Goal: Task Accomplishment & Management: Manage account settings

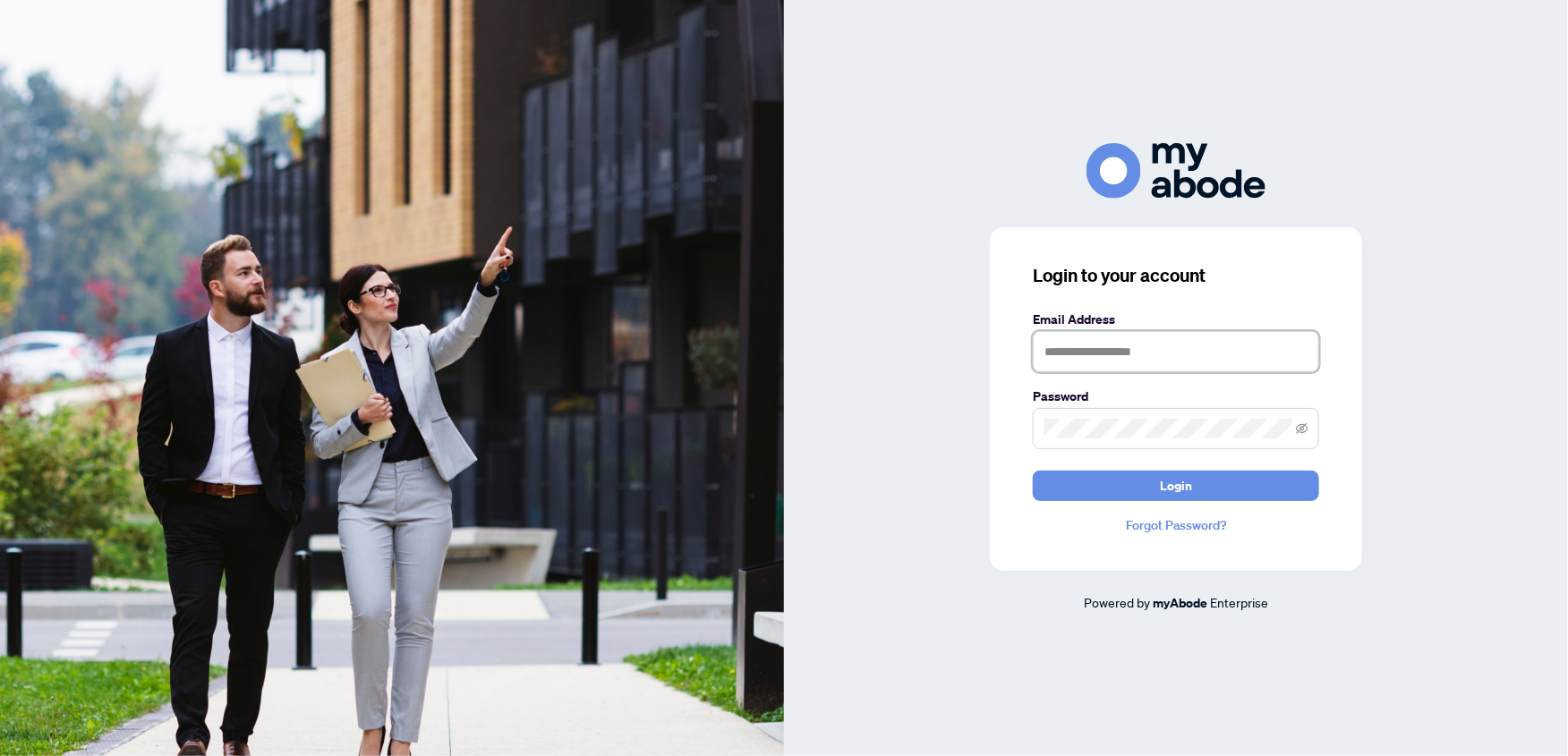
click at [1109, 361] on input "text" at bounding box center [1176, 351] width 286 height 41
type input "**********"
click at [1193, 440] on span at bounding box center [1176, 428] width 286 height 41
click at [1208, 496] on button "Login" at bounding box center [1176, 485] width 286 height 30
